Goal: Transaction & Acquisition: Purchase product/service

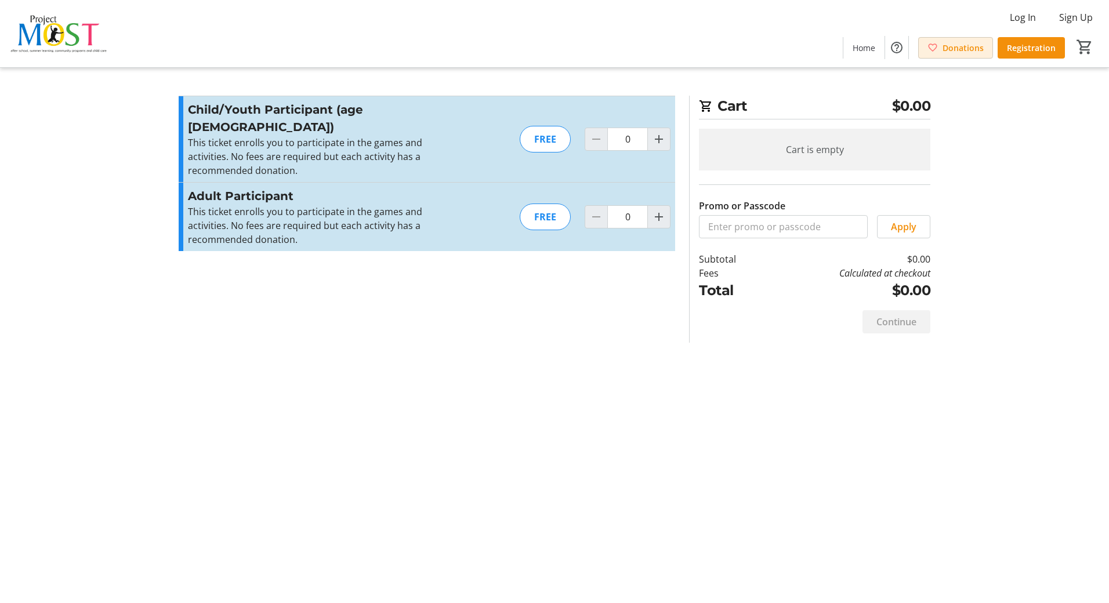
click at [949, 44] on span "Donations" at bounding box center [962, 48] width 41 height 12
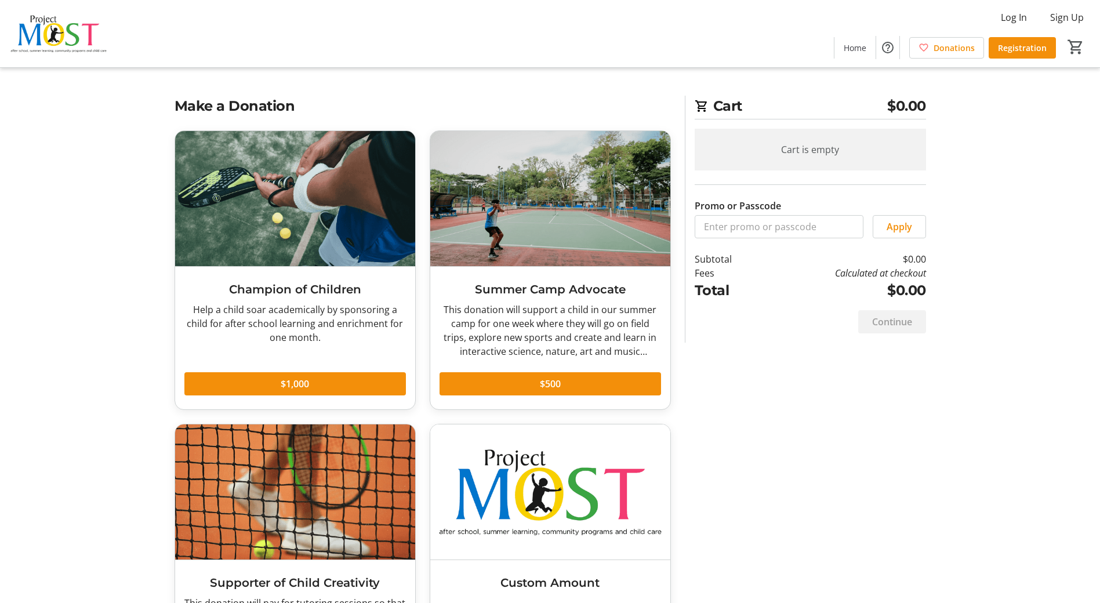
scroll to position [114, 0]
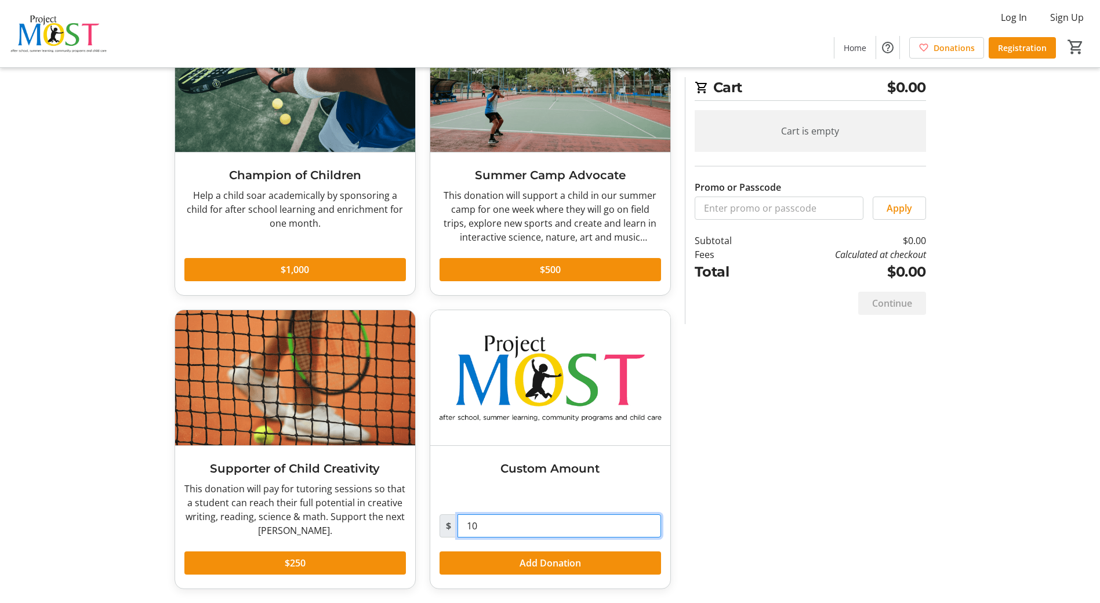
drag, startPoint x: 513, startPoint y: 523, endPoint x: 457, endPoint y: 525, distance: 56.3
click at [458, 525] on input "10" at bounding box center [560, 525] width 204 height 23
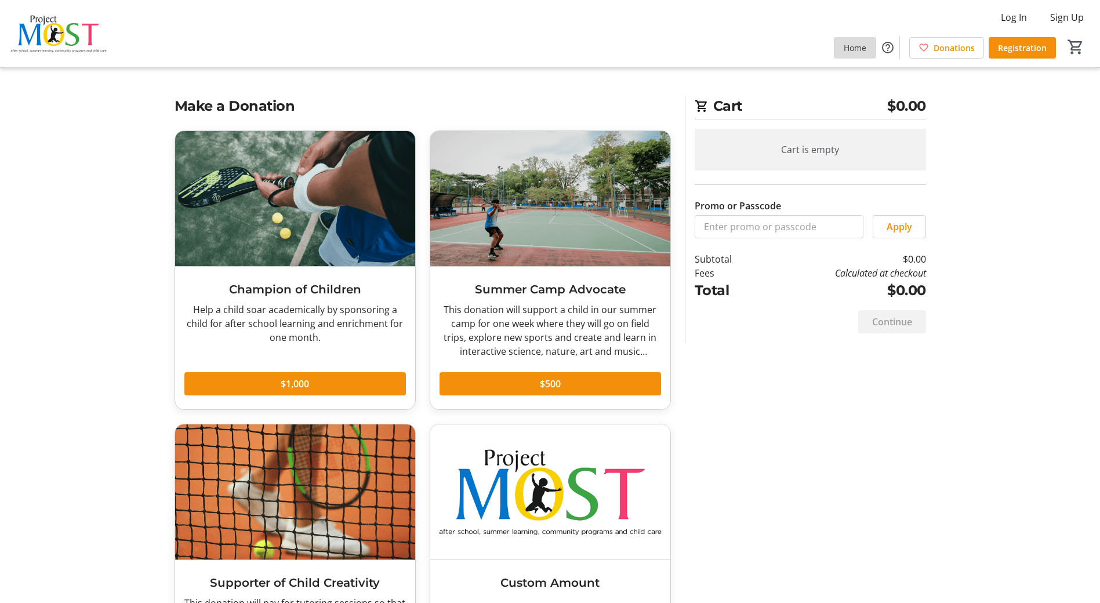
click at [856, 48] on span "Home" at bounding box center [855, 48] width 23 height 12
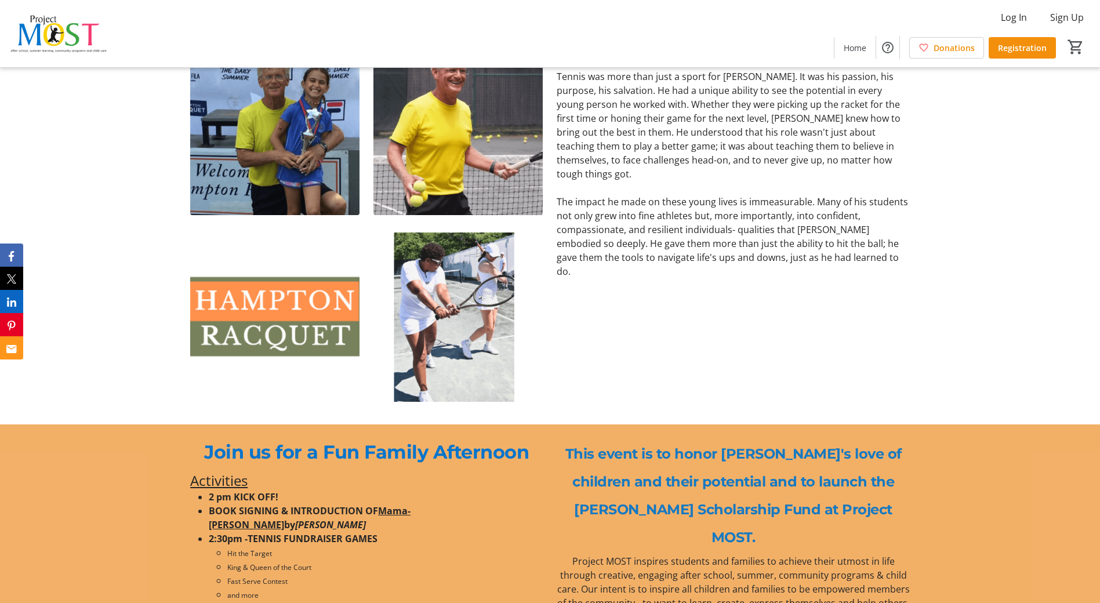
scroll to position [174, 0]
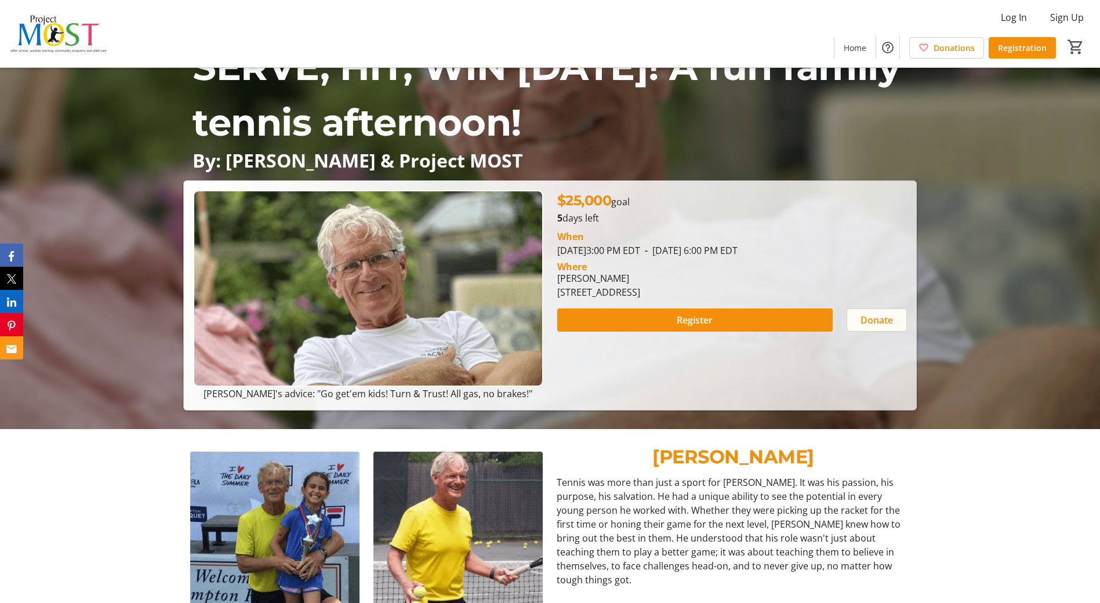
click at [871, 316] on span "Donate" at bounding box center [877, 320] width 32 height 14
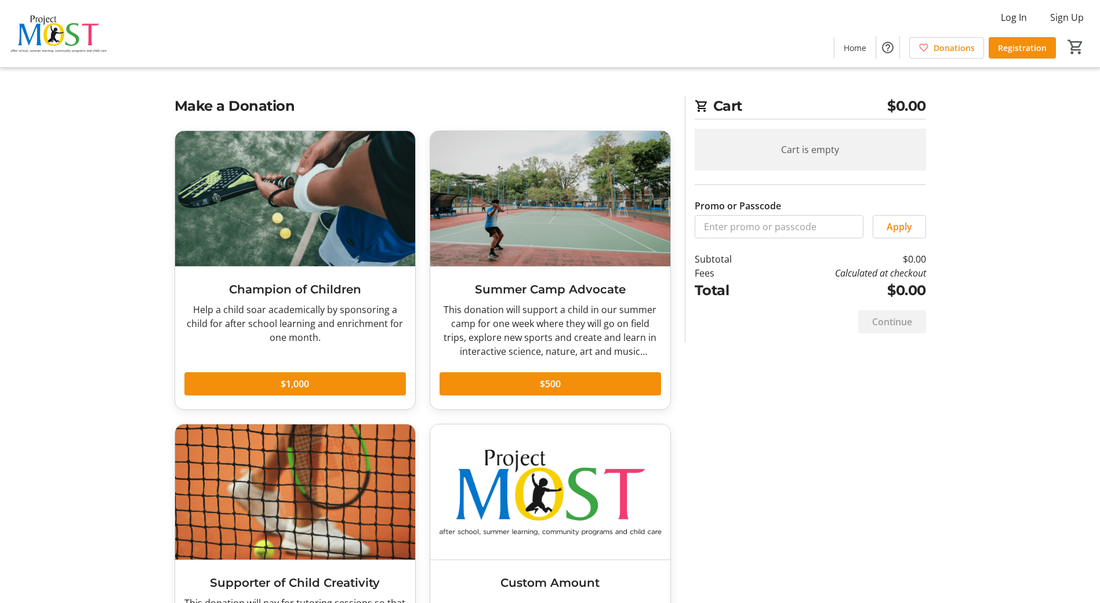
click at [835, 156] on div "Cart is empty" at bounding box center [810, 150] width 231 height 42
click at [820, 108] on h2 "Cart $0.00" at bounding box center [810, 108] width 231 height 24
click at [909, 102] on span "$0.00" at bounding box center [906, 106] width 39 height 21
click at [915, 115] on span "$0.00" at bounding box center [906, 106] width 39 height 21
click at [894, 321] on div "Continue" at bounding box center [892, 321] width 68 height 23
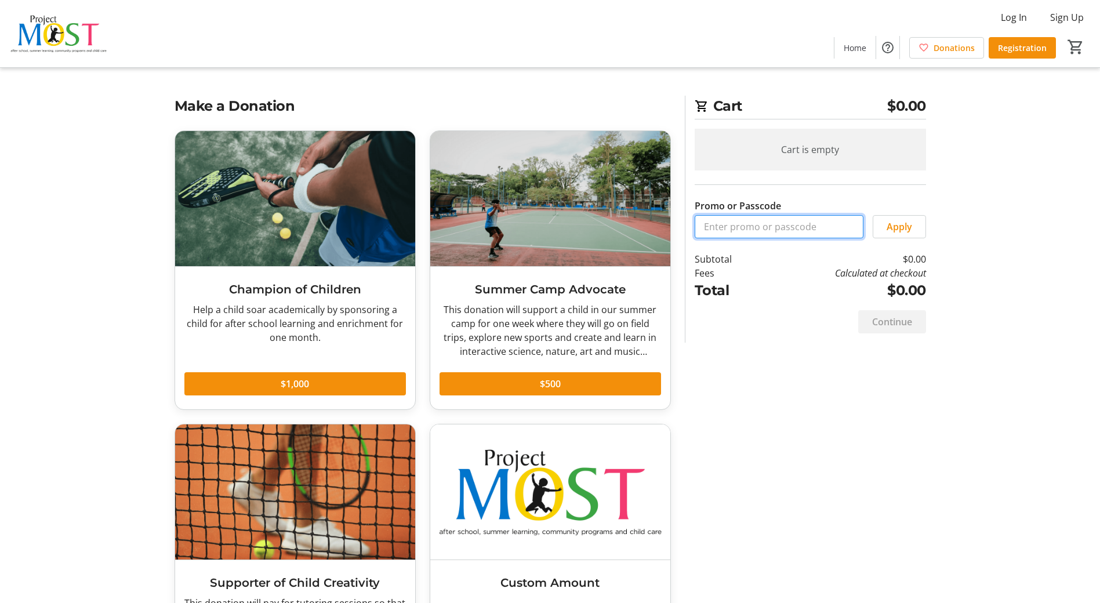
click at [739, 226] on input "Promo or Passcode" at bounding box center [779, 226] width 169 height 23
click at [840, 194] on div "Promo or Passcode Apply" at bounding box center [810, 205] width 231 height 68
